Goal: Use online tool/utility

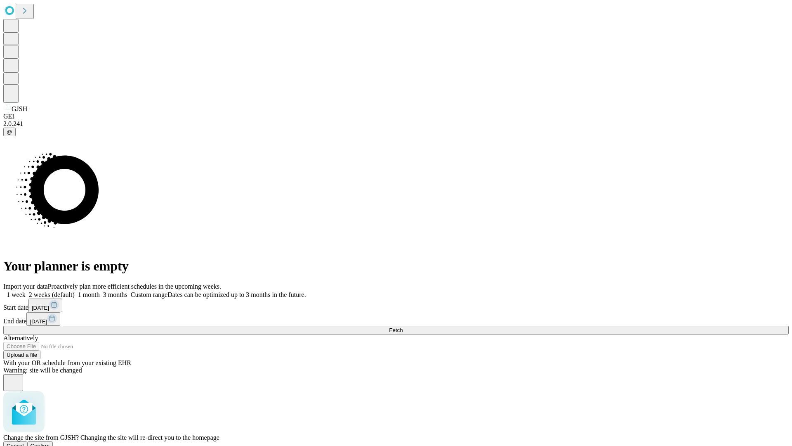
click at [50, 442] on span "Confirm" at bounding box center [40, 445] width 19 height 6
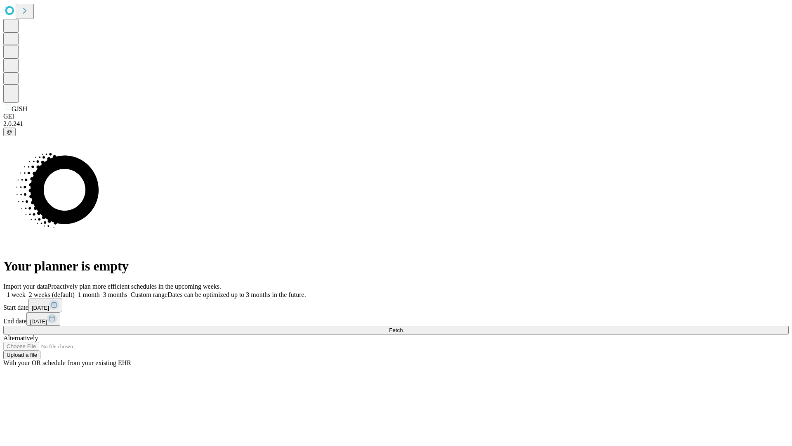
click at [26, 291] on label "1 week" at bounding box center [14, 294] width 22 height 7
click at [403, 327] on span "Fetch" at bounding box center [396, 330] width 14 height 6
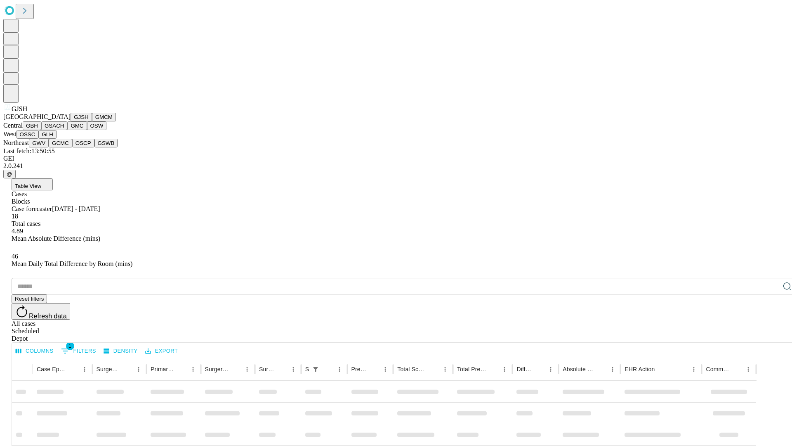
click at [92, 121] on button "GMCM" at bounding box center [104, 117] width 24 height 9
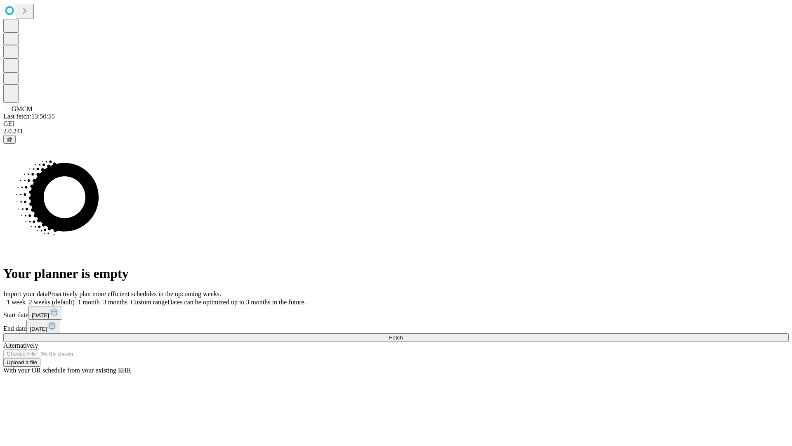
click at [26, 298] on label "1 week" at bounding box center [14, 301] width 22 height 7
click at [403, 334] on span "Fetch" at bounding box center [396, 337] width 14 height 6
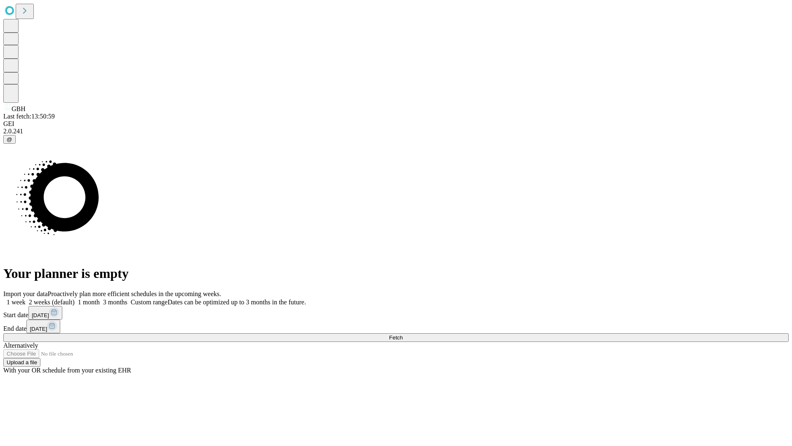
click at [26, 298] on label "1 week" at bounding box center [14, 301] width 22 height 7
click at [403, 334] on span "Fetch" at bounding box center [396, 337] width 14 height 6
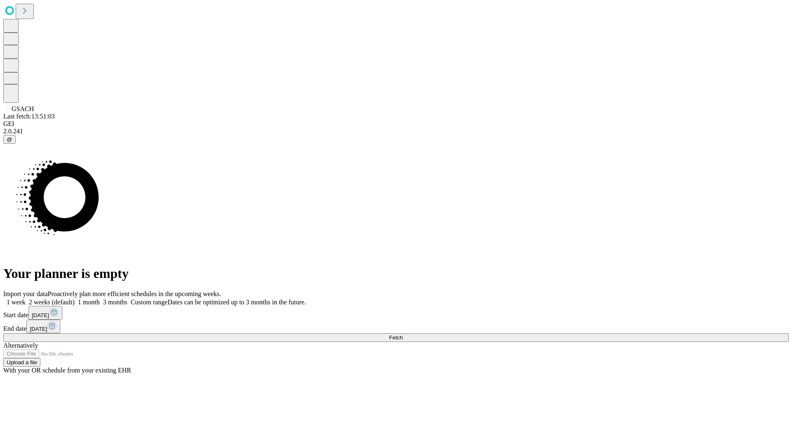
click at [403, 334] on span "Fetch" at bounding box center [396, 337] width 14 height 6
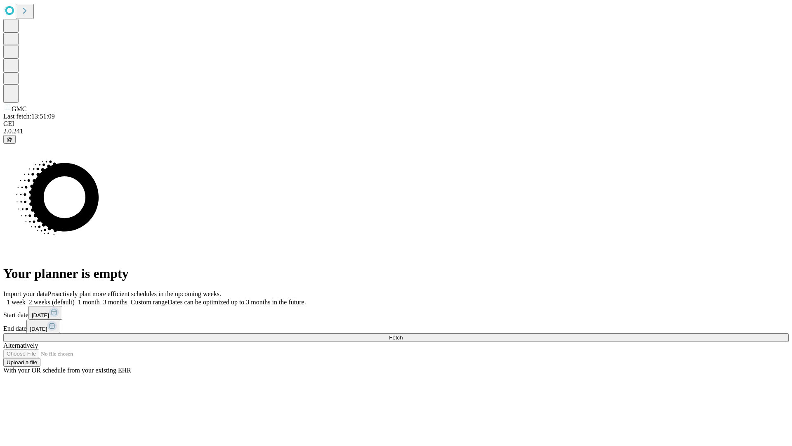
click at [26, 298] on label "1 week" at bounding box center [14, 301] width 22 height 7
click at [403, 334] on span "Fetch" at bounding box center [396, 337] width 14 height 6
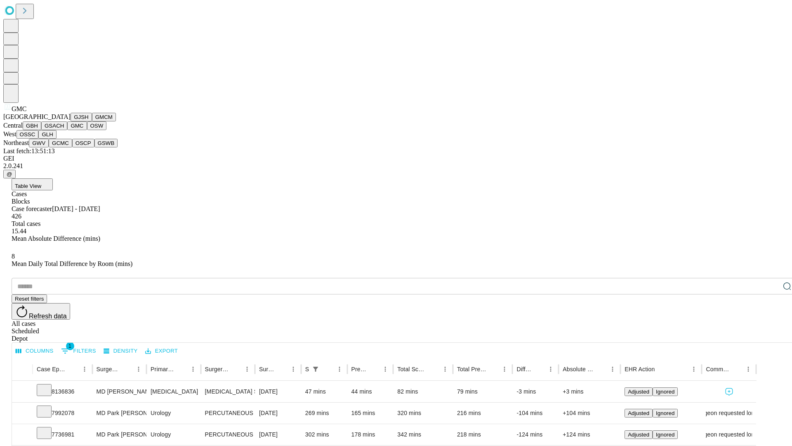
click at [87, 130] on button "OSW" at bounding box center [97, 125] width 20 height 9
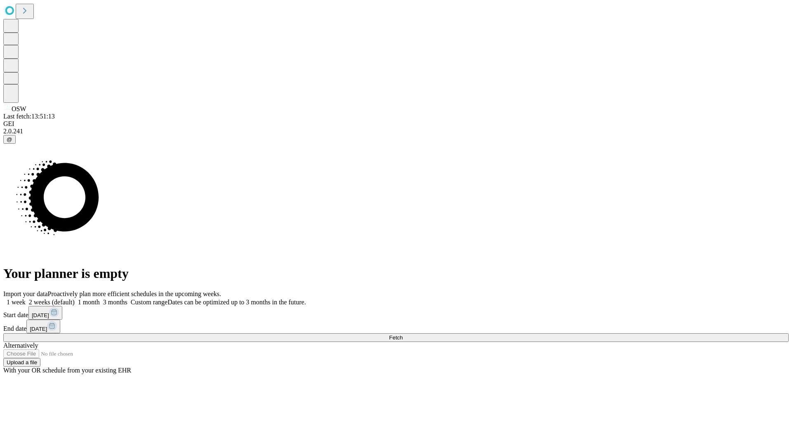
click at [26, 298] on label "1 week" at bounding box center [14, 301] width 22 height 7
click at [403, 334] on span "Fetch" at bounding box center [396, 337] width 14 height 6
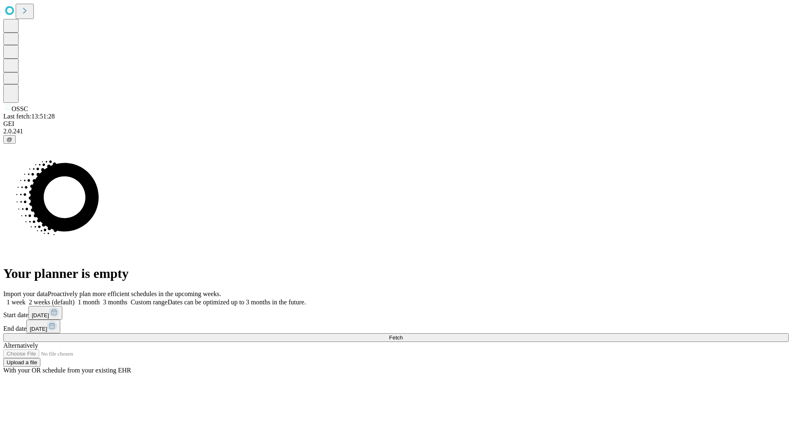
click at [26, 298] on label "1 week" at bounding box center [14, 301] width 22 height 7
click at [403, 334] on span "Fetch" at bounding box center [396, 337] width 14 height 6
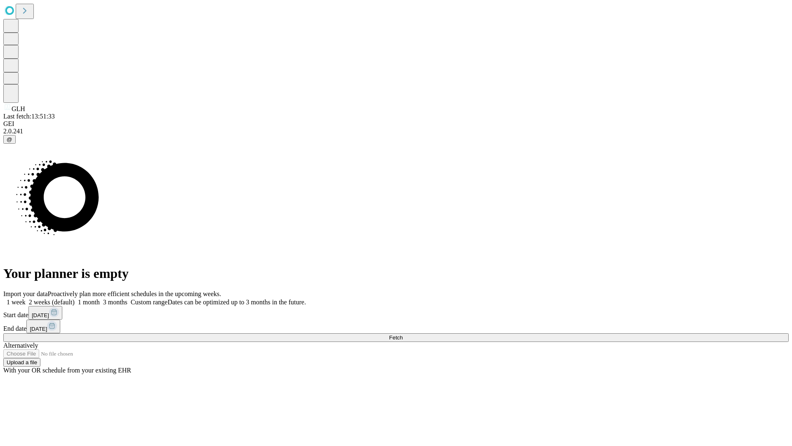
click at [403, 334] on span "Fetch" at bounding box center [396, 337] width 14 height 6
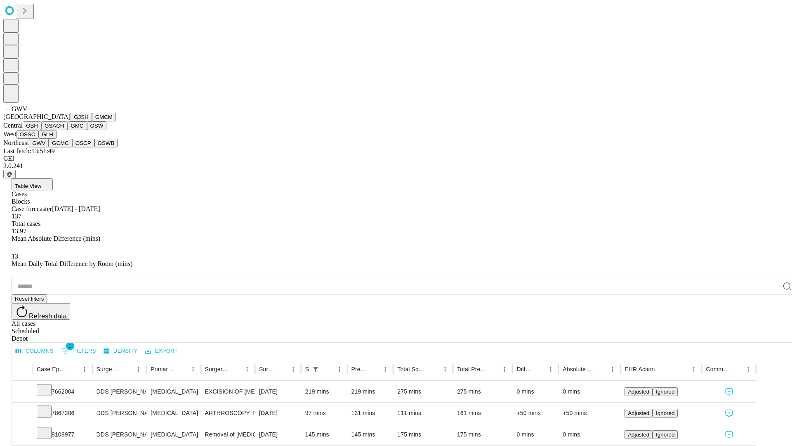
click at [64, 147] on button "GCMC" at bounding box center [61, 143] width 24 height 9
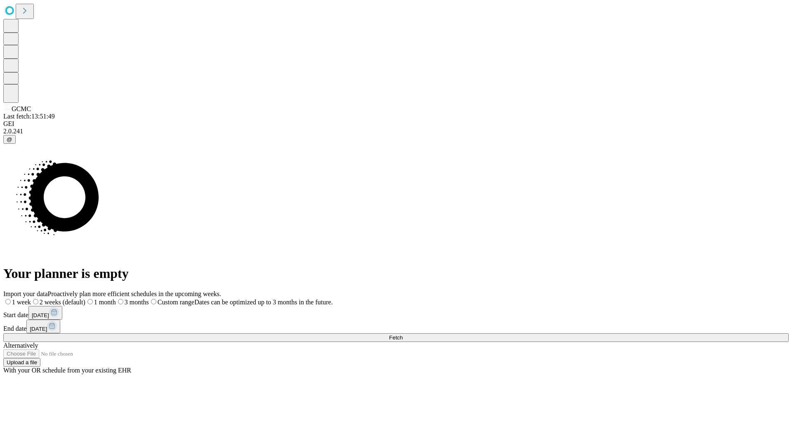
click at [31, 298] on label "1 week" at bounding box center [17, 301] width 28 height 7
click at [403, 334] on span "Fetch" at bounding box center [396, 337] width 14 height 6
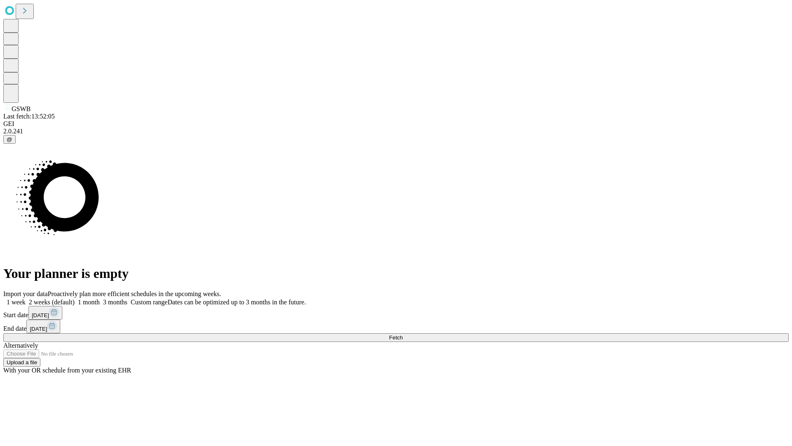
click at [26, 298] on label "1 week" at bounding box center [14, 301] width 22 height 7
click at [403, 334] on span "Fetch" at bounding box center [396, 337] width 14 height 6
